Goal: Find specific page/section: Find specific page/section

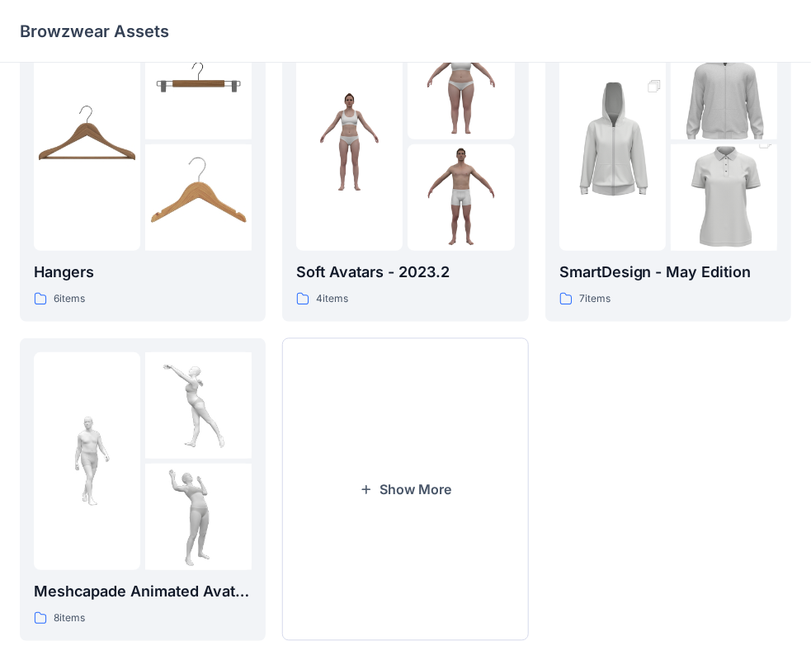
scroll to position [409, 0]
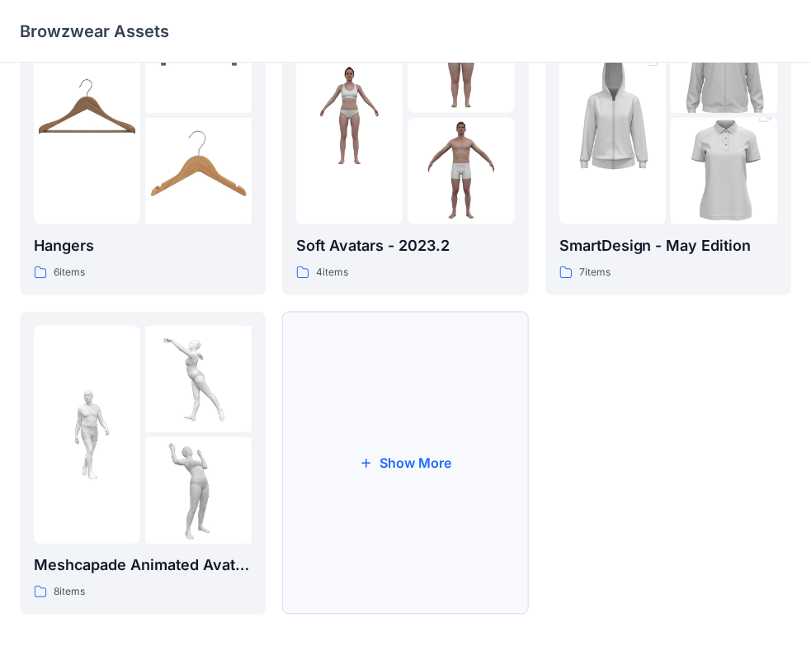
click at [387, 430] on button "Show More" at bounding box center [405, 463] width 246 height 303
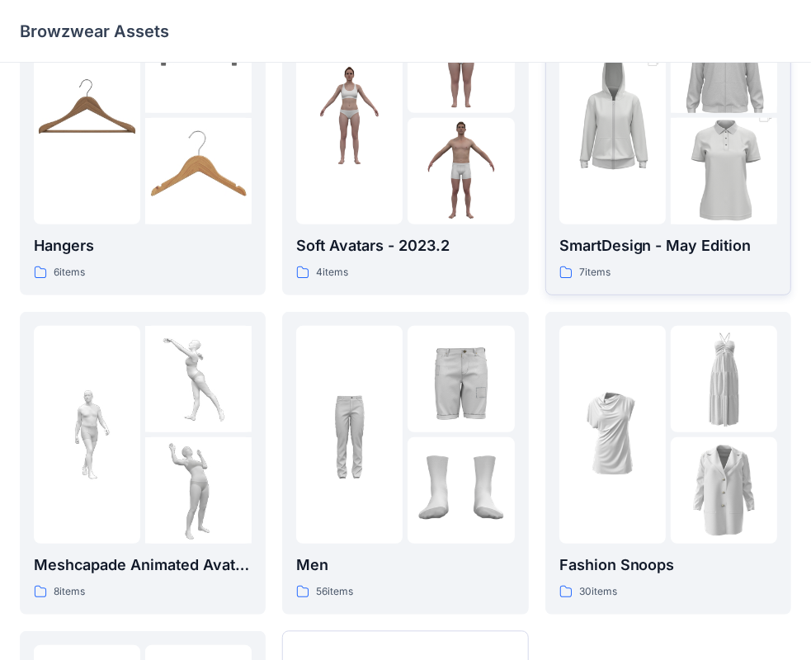
click at [617, 250] on p "SmartDesign - May Edition" at bounding box center [668, 245] width 218 height 23
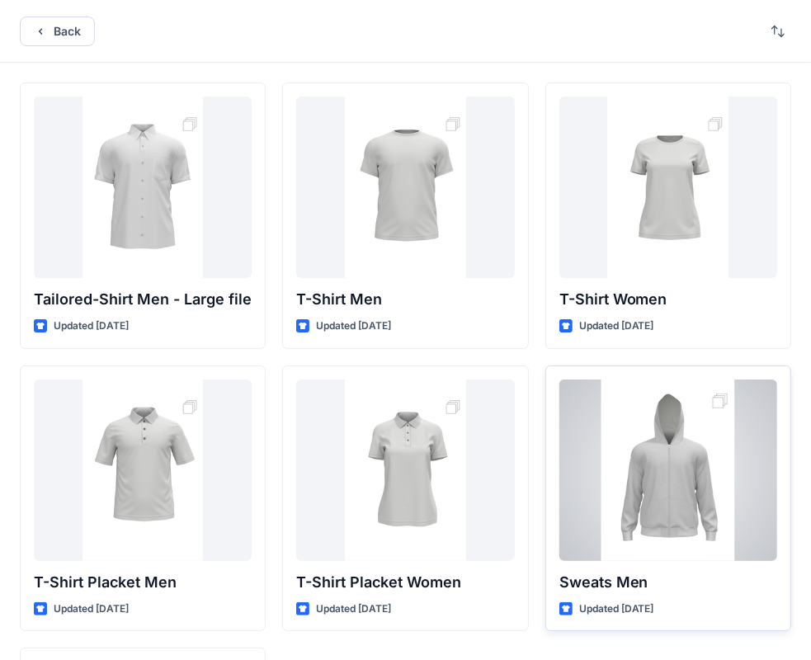
click at [689, 504] on div at bounding box center [668, 469] width 218 height 181
